Goal: Communication & Community: Share content

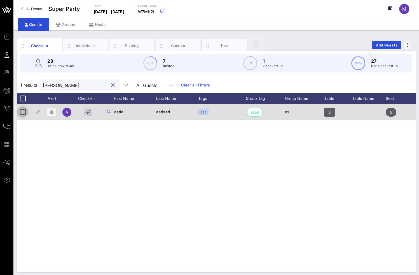
click at [23, 111] on div at bounding box center [23, 112] width 10 height 10
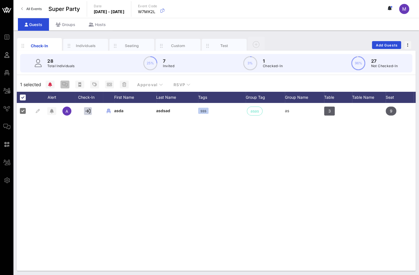
click at [68, 84] on span "button" at bounding box center [64, 84] width 9 height 4
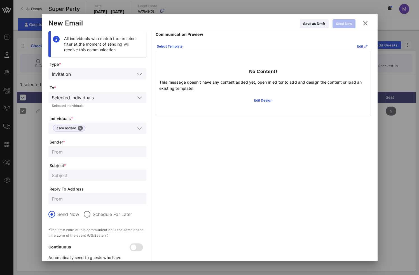
click at [259, 95] on div "No Content! This message doesn't have any content added yet, open in editor to …" at bounding box center [263, 80] width 214 height 59
click at [259, 97] on button "Edit Design" at bounding box center [263, 100] width 25 height 9
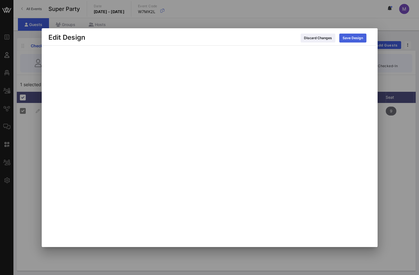
click at [352, 39] on icon at bounding box center [352, 38] width 5 height 5
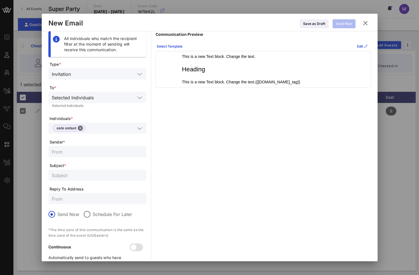
click at [99, 152] on input "text" at bounding box center [97, 151] width 91 height 7
type input "retert"
click at [88, 174] on input "text" at bounding box center [97, 174] width 91 height 7
type input "ertert"
click at [350, 20] on button "Send Now" at bounding box center [343, 23] width 23 height 9
